Goal: Information Seeking & Learning: Check status

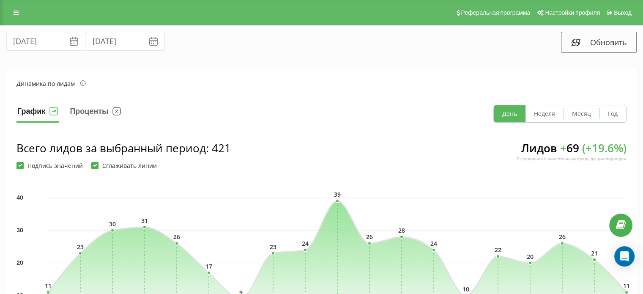
scroll to position [129, 0]
click at [577, 42] on icon at bounding box center [578, 42] width 3 height 6
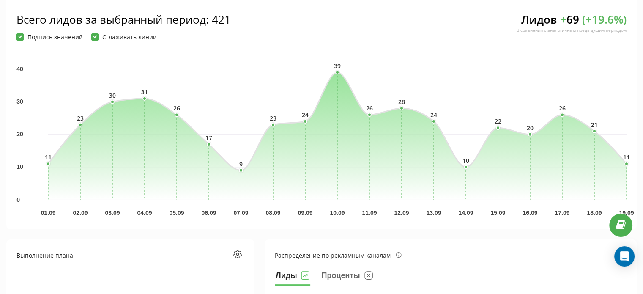
scroll to position [142, 0]
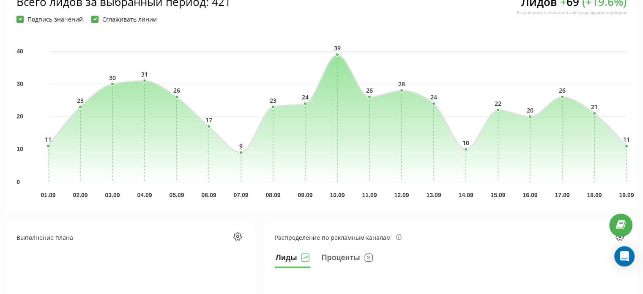
click at [320, 52] on icon "0 10 20 30 40 01.09 02.09 03.09 04.09 05.09 06.09 07.09 08.09 09.09 10.09 11.09…" at bounding box center [337, 109] width 578 height 146
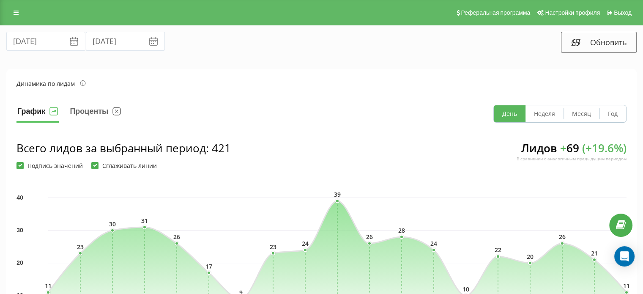
scroll to position [18, 0]
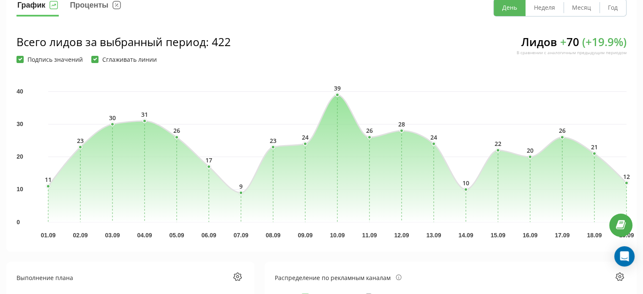
scroll to position [87, 0]
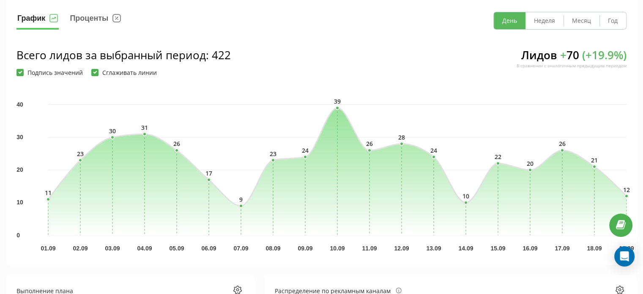
scroll to position [96, 0]
